Goal: Check status: Check status

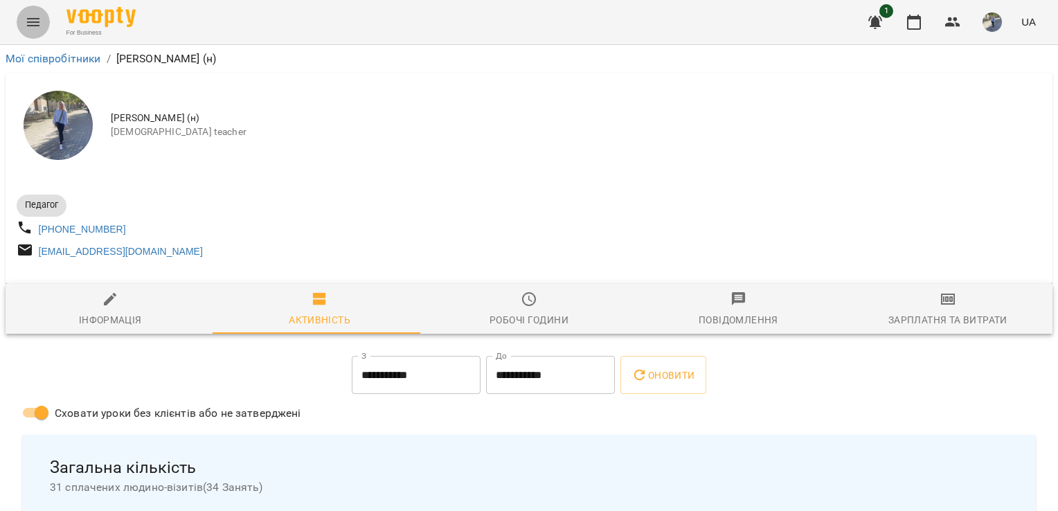
click at [37, 17] on icon "Menu" at bounding box center [33, 22] width 17 height 17
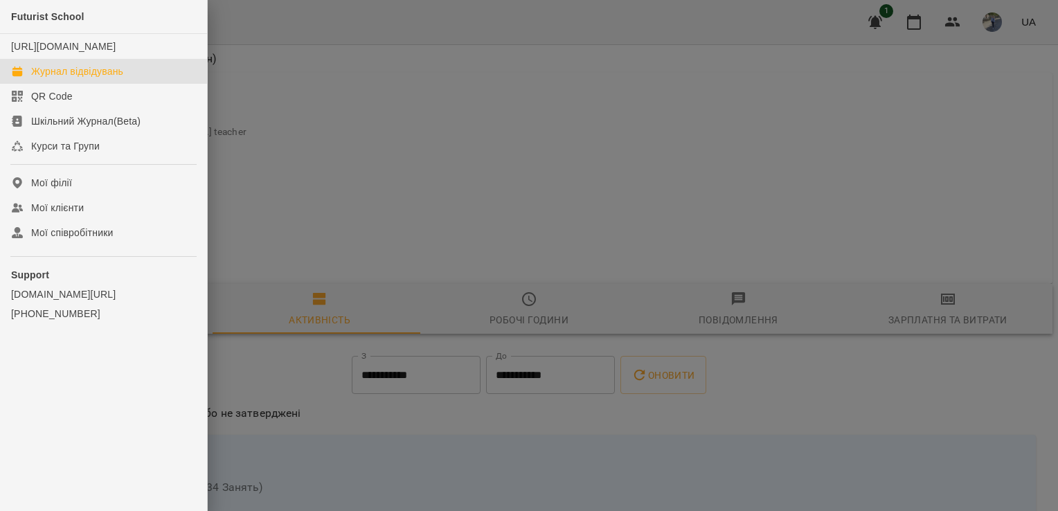
click at [94, 78] on div "Журнал відвідувань" at bounding box center [77, 71] width 92 height 14
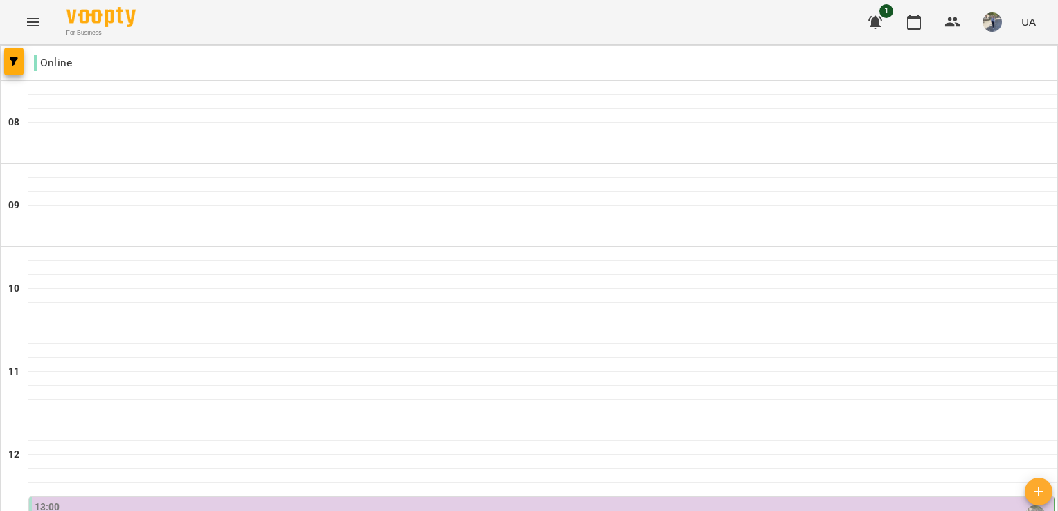
scroll to position [908, 0]
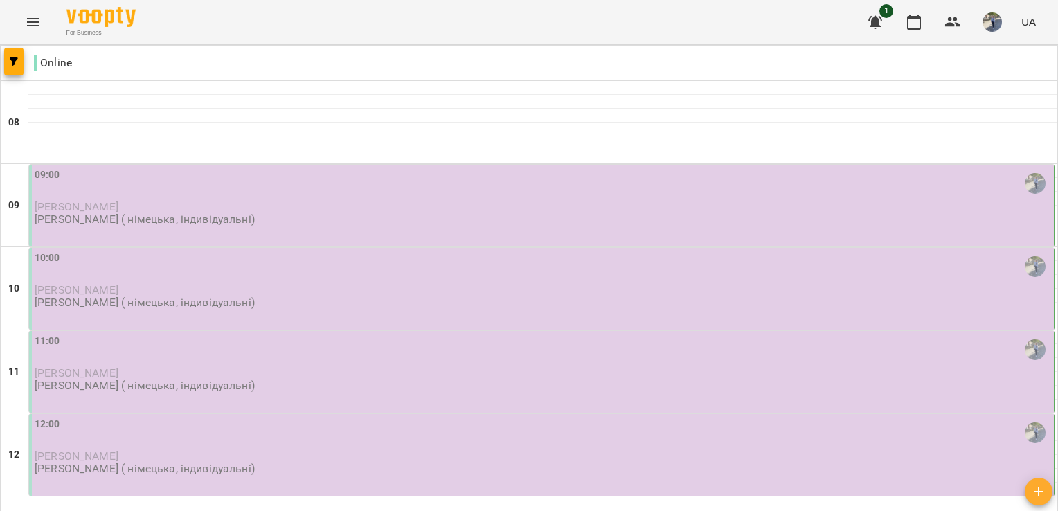
scroll to position [664, 0]
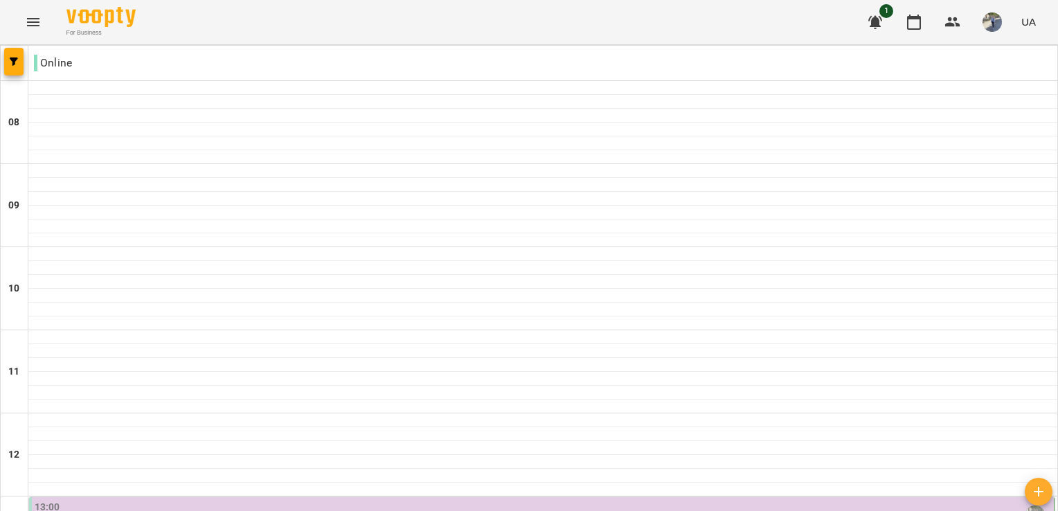
scroll to position [755, 0]
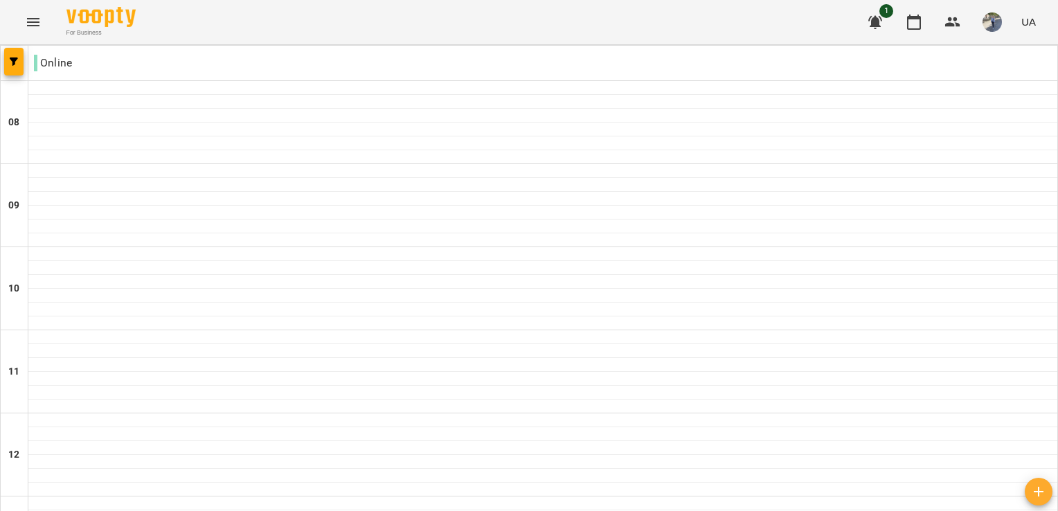
scroll to position [705, 0]
type input "**********"
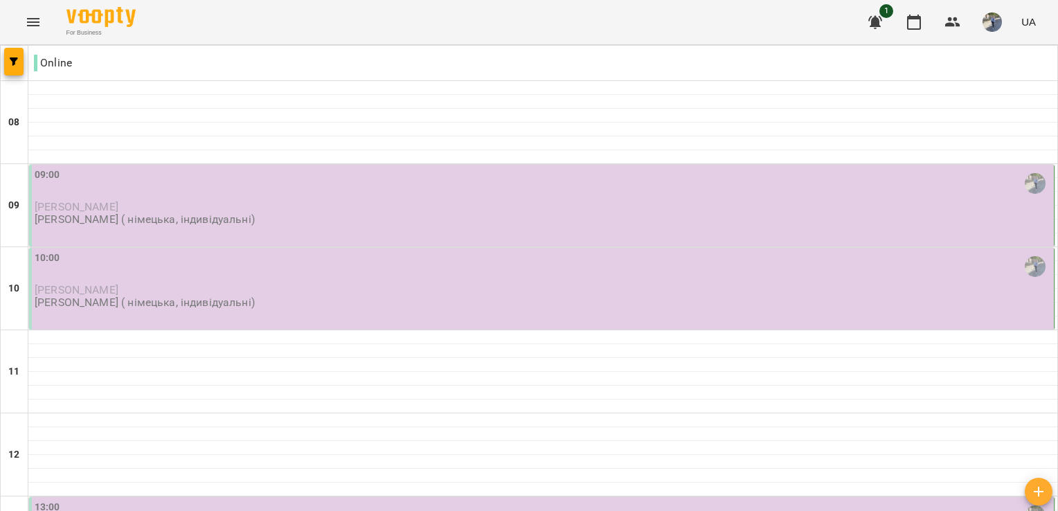
scroll to position [308, 0]
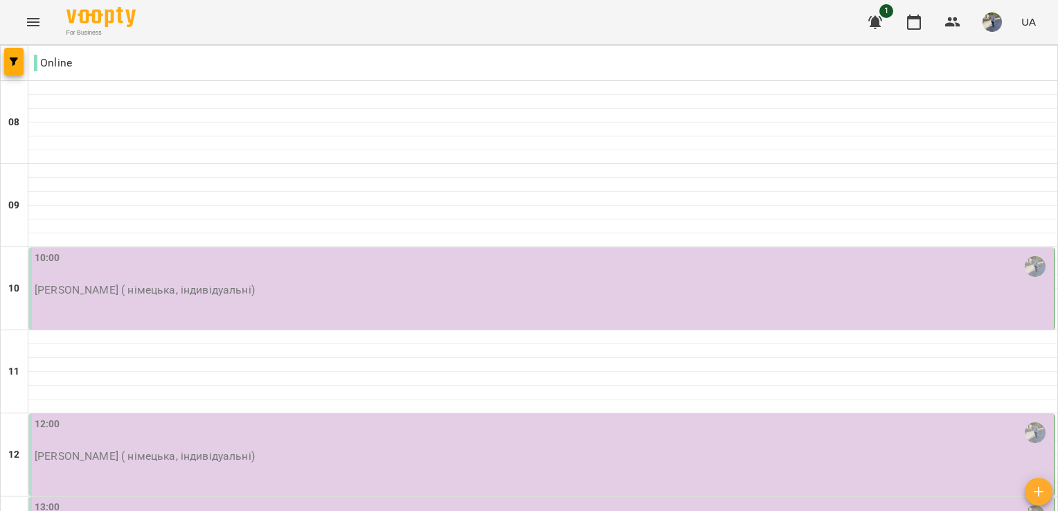
scroll to position [223, 0]
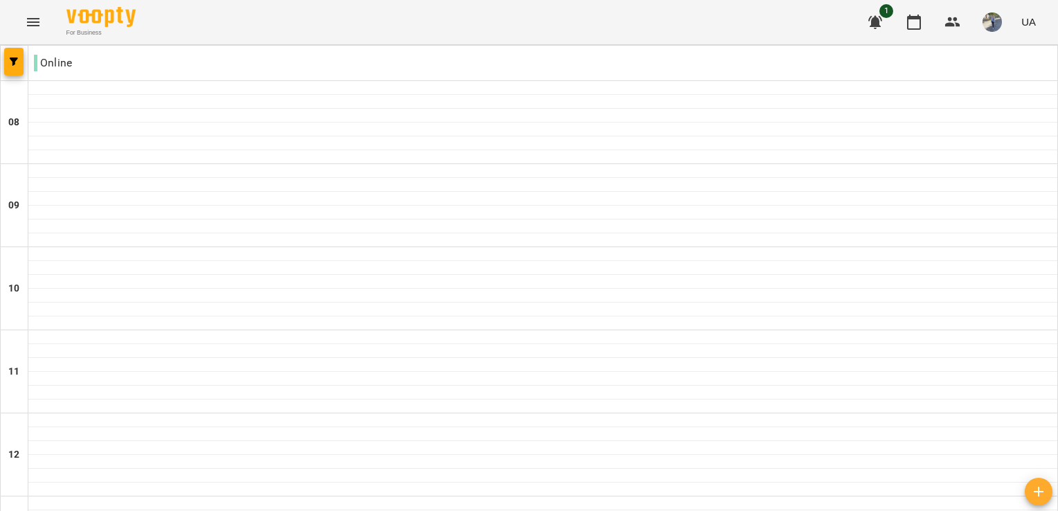
scroll to position [605, 0]
type input "**********"
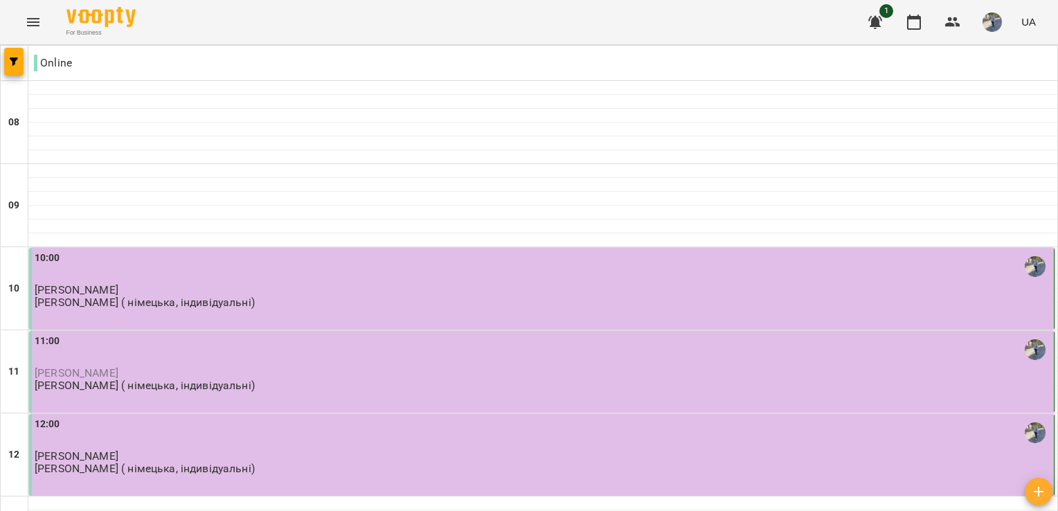
scroll to position [892, 0]
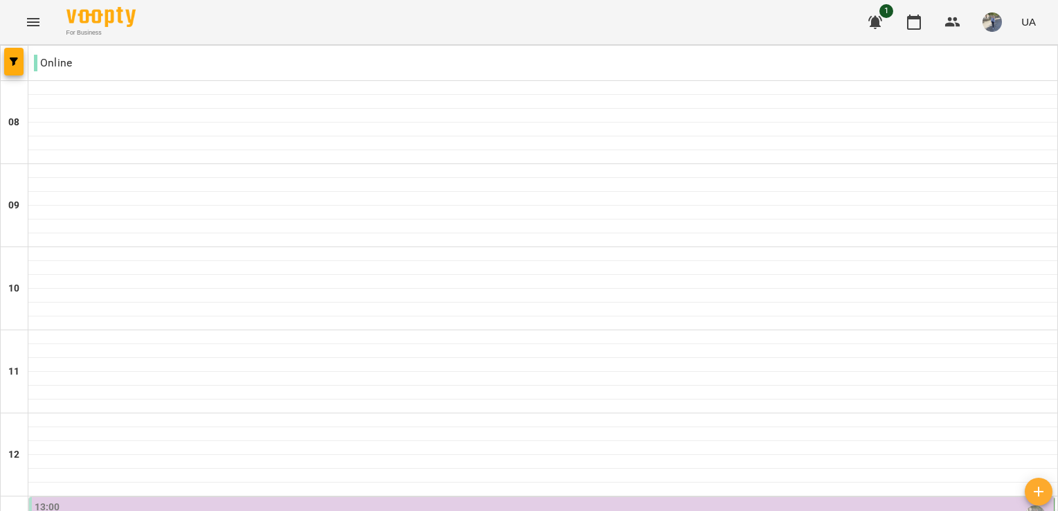
scroll to position [36, 0]
